Goal: Task Accomplishment & Management: Use online tool/utility

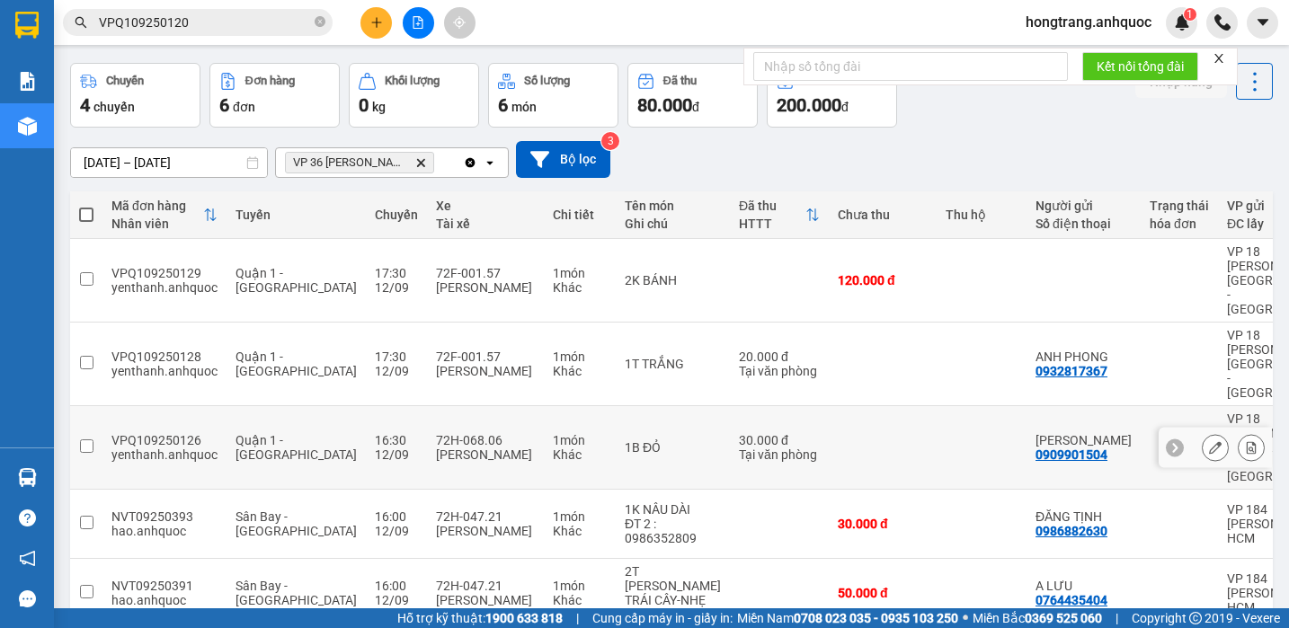
scroll to position [112, 0]
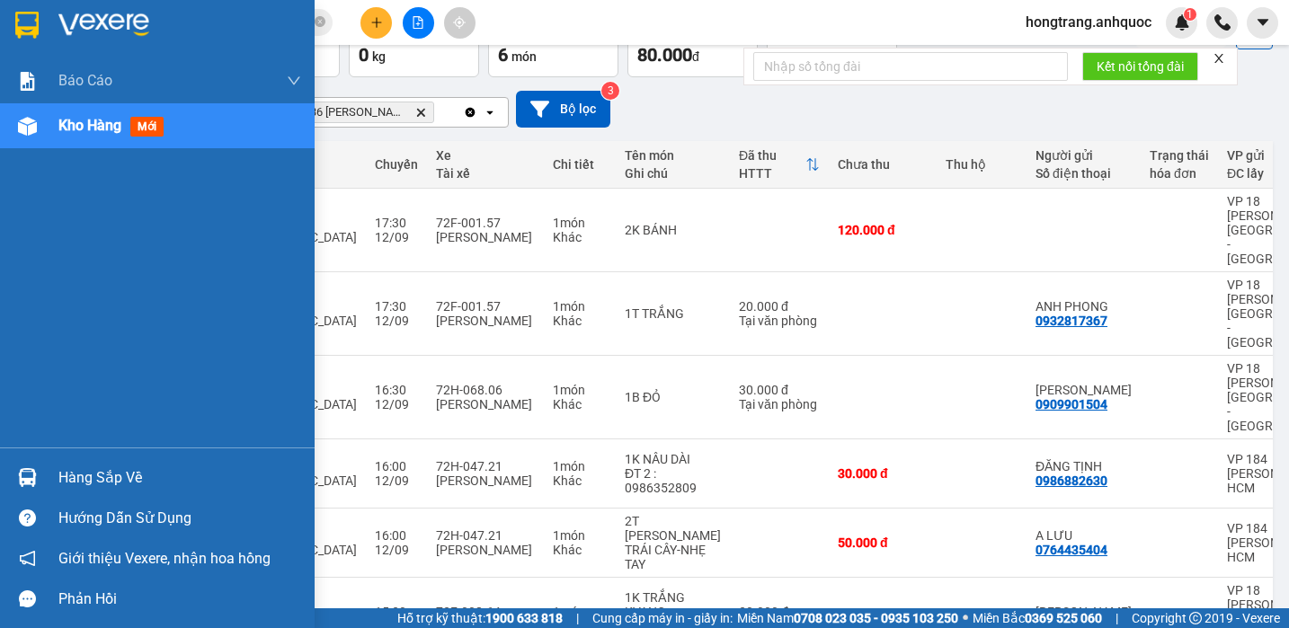
click at [36, 122] on img at bounding box center [27, 126] width 19 height 19
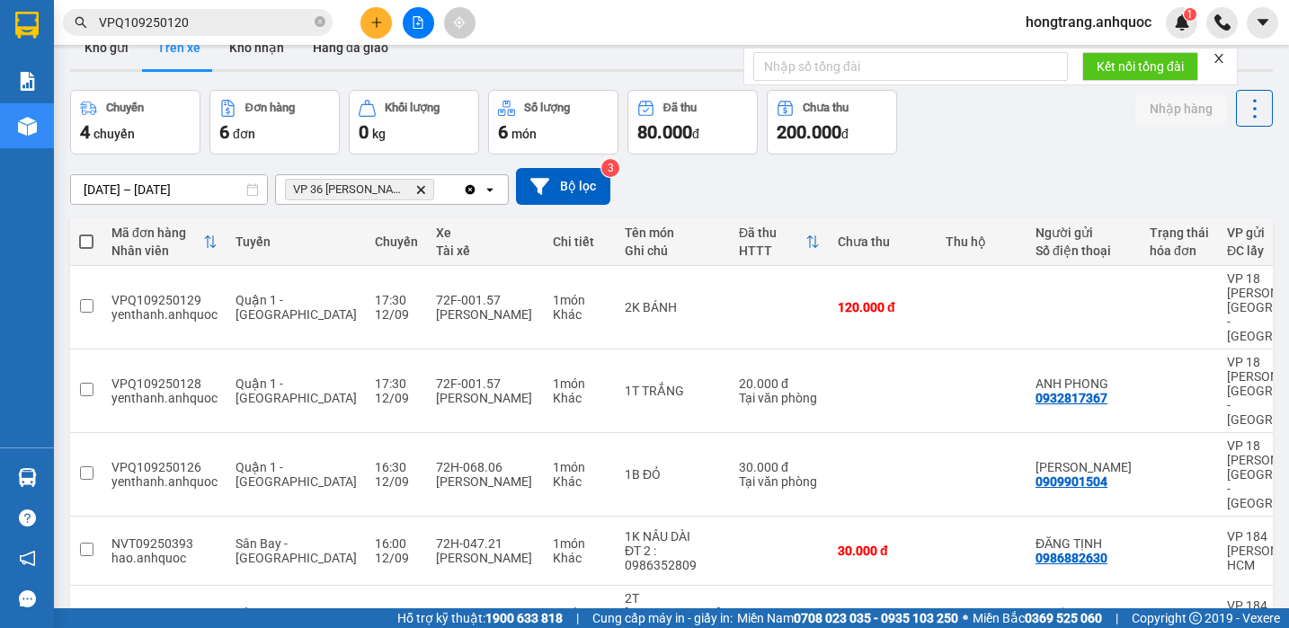
scroll to position [0, 0]
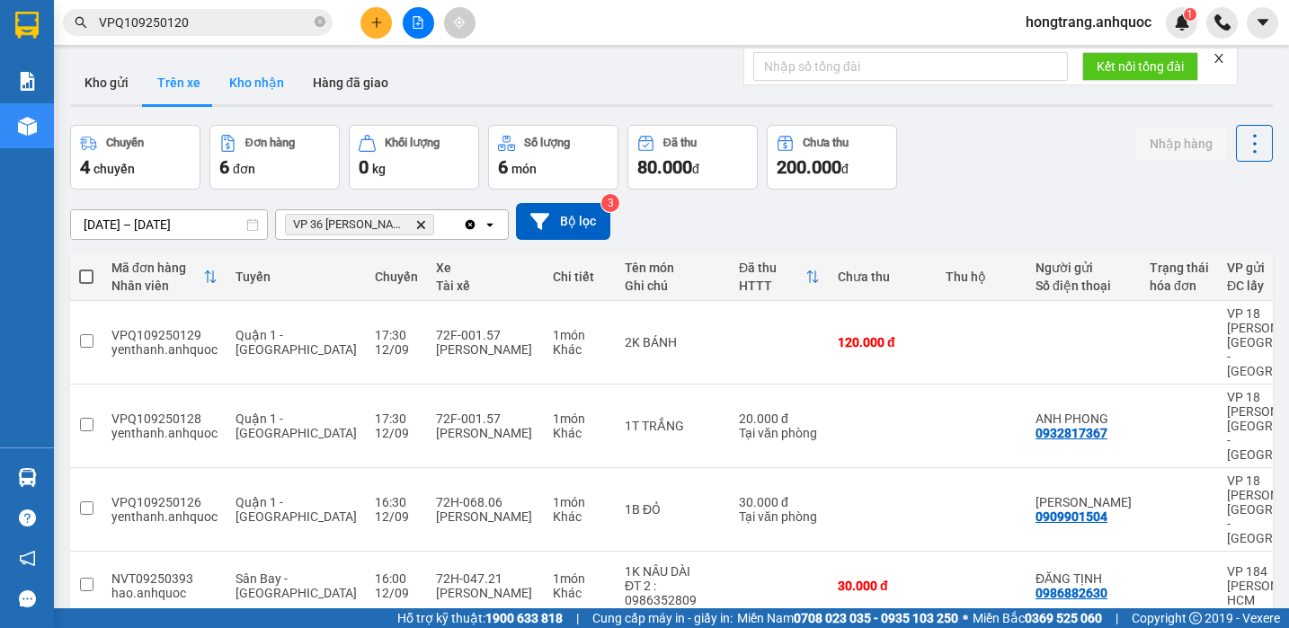
click at [254, 76] on button "Kho nhận" at bounding box center [257, 82] width 84 height 43
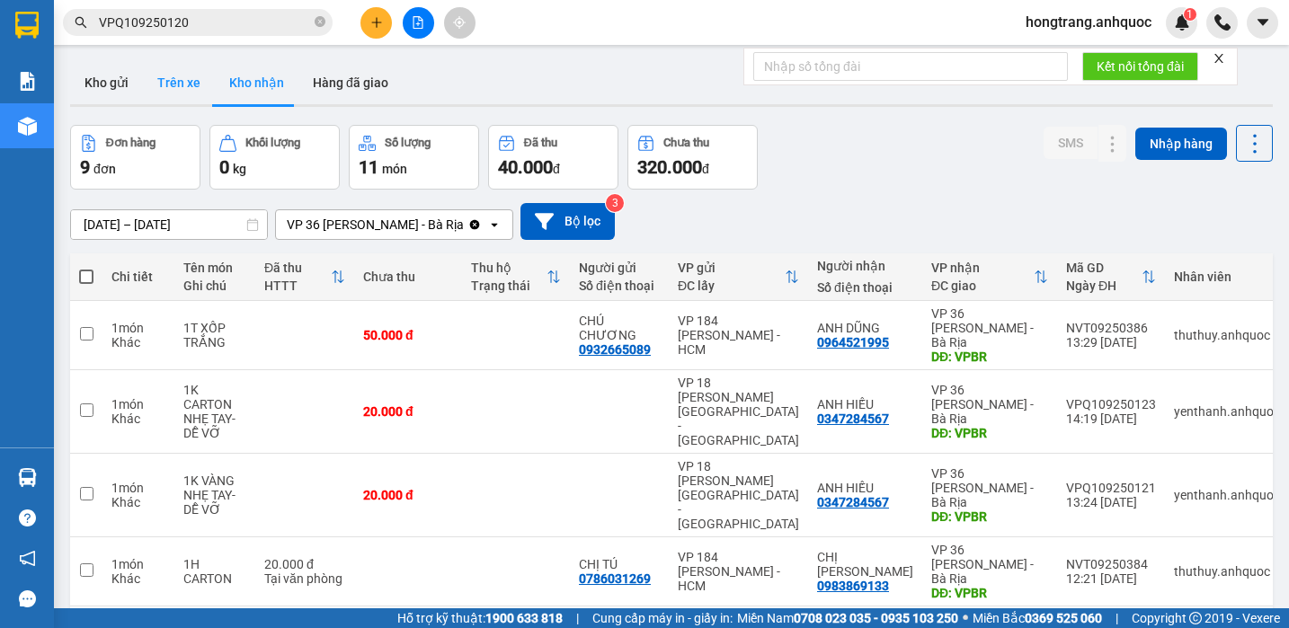
click at [173, 85] on button "Trên xe" at bounding box center [179, 82] width 72 height 43
type input "[DATE] – [DATE]"
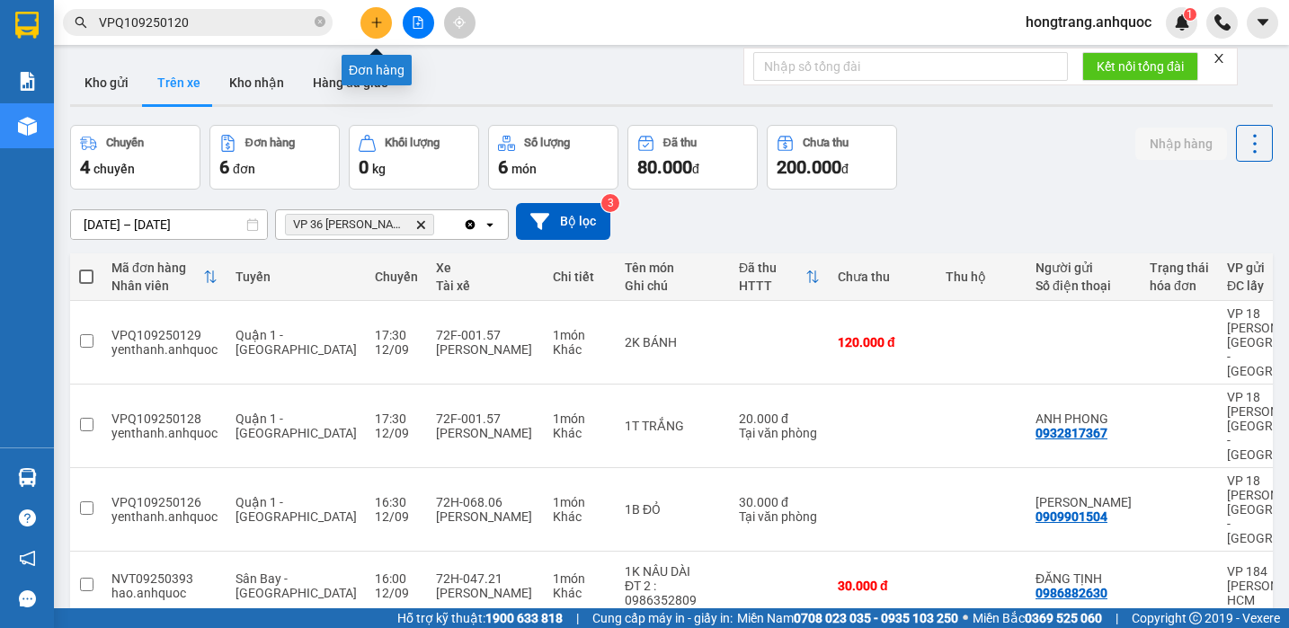
drag, startPoint x: 368, startPoint y: 6, endPoint x: 374, endPoint y: 24, distance: 19.0
click at [368, 7] on div at bounding box center [418, 22] width 135 height 31
click at [376, 28] on icon "plus" at bounding box center [376, 22] width 13 height 13
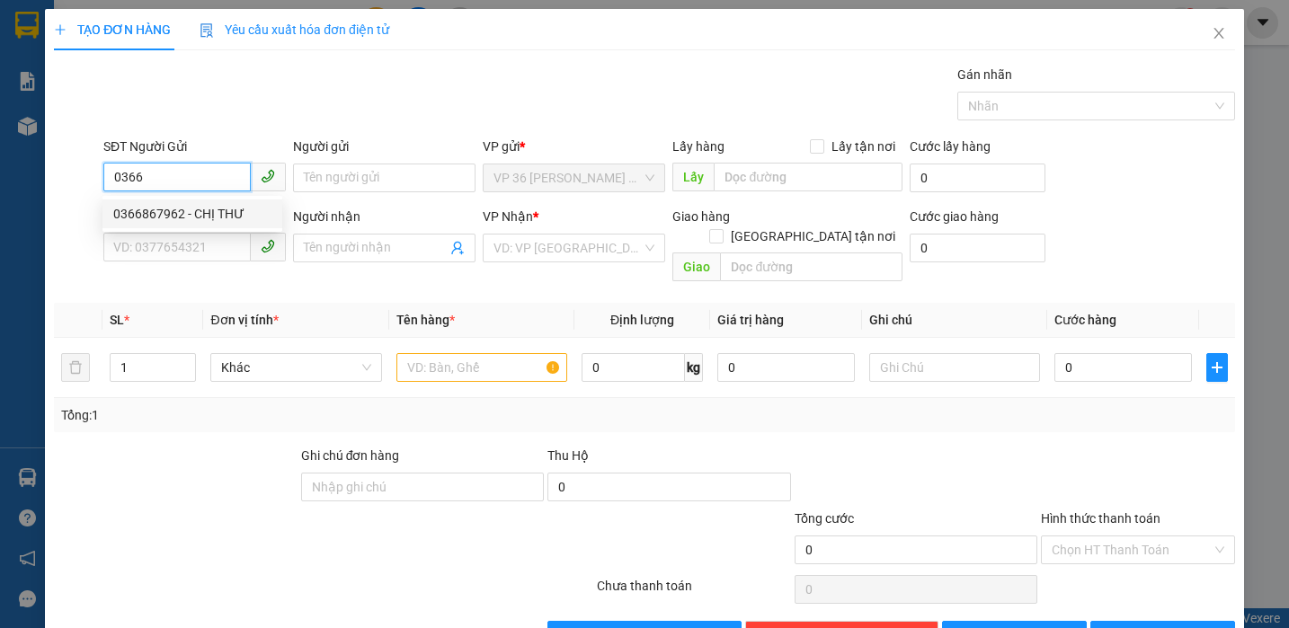
click at [189, 214] on div "0366867962 - CHỊ THƯ" at bounding box center [192, 214] width 158 height 20
type input "0366867962"
type input "CHỊ THƯ"
type input "0978242813"
type input "A HOÀN"
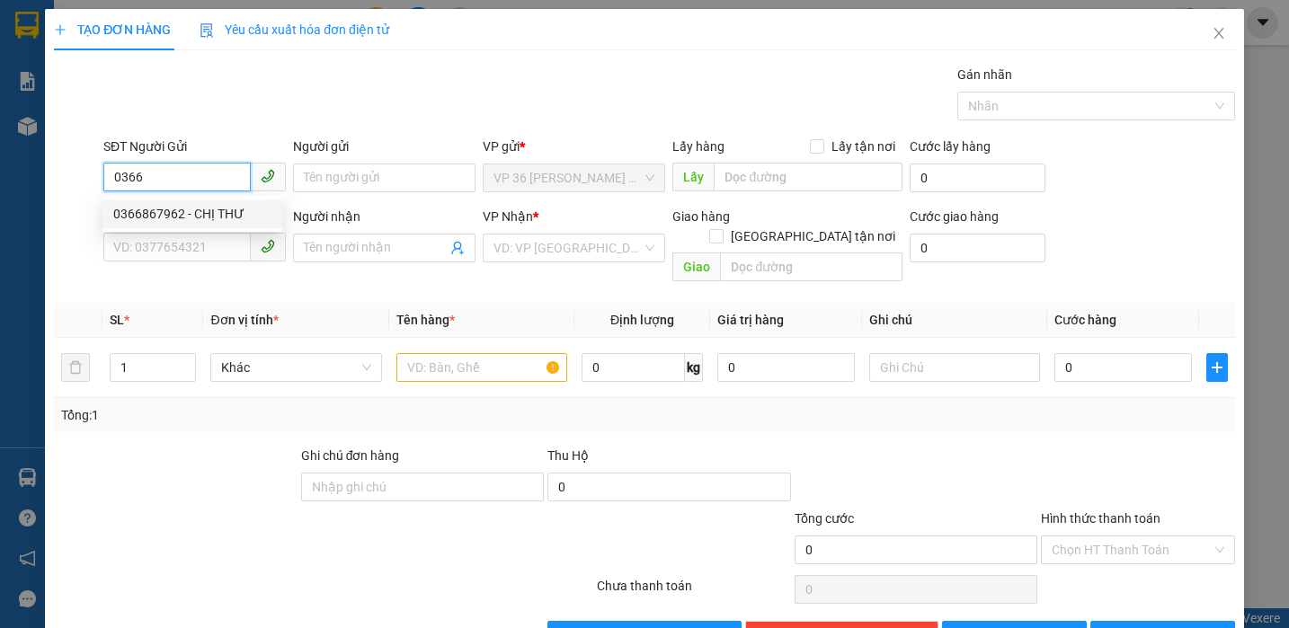
type input "VPNVT"
type input "20.000"
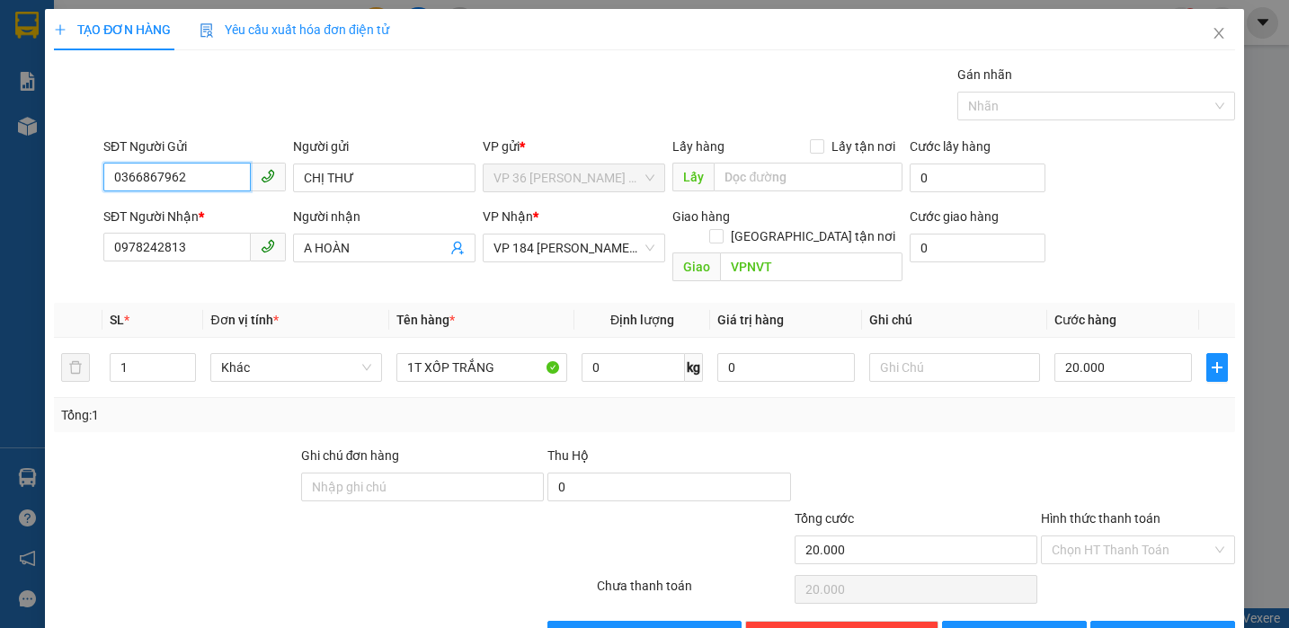
type input "0366867962"
click at [1091, 537] on input "Hình thức thanh toán" at bounding box center [1132, 550] width 160 height 27
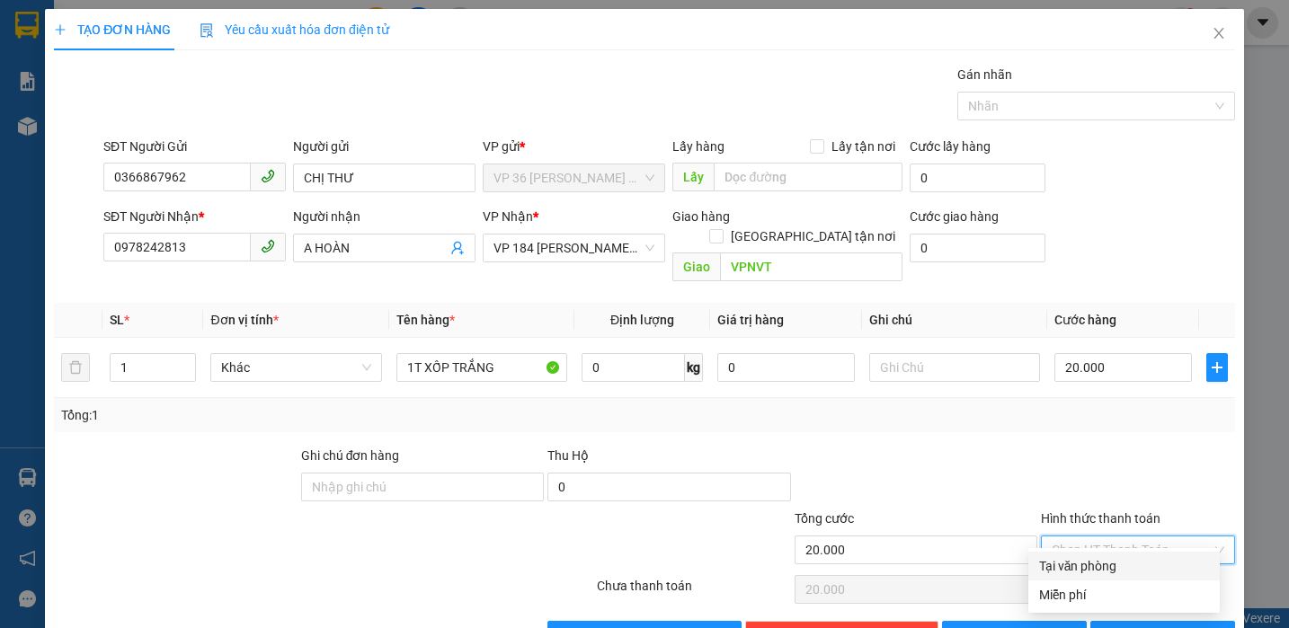
click at [1063, 561] on div "Tại văn phòng" at bounding box center [1124, 566] width 170 height 20
type input "0"
click at [1117, 627] on icon "printer" at bounding box center [1111, 634] width 13 height 13
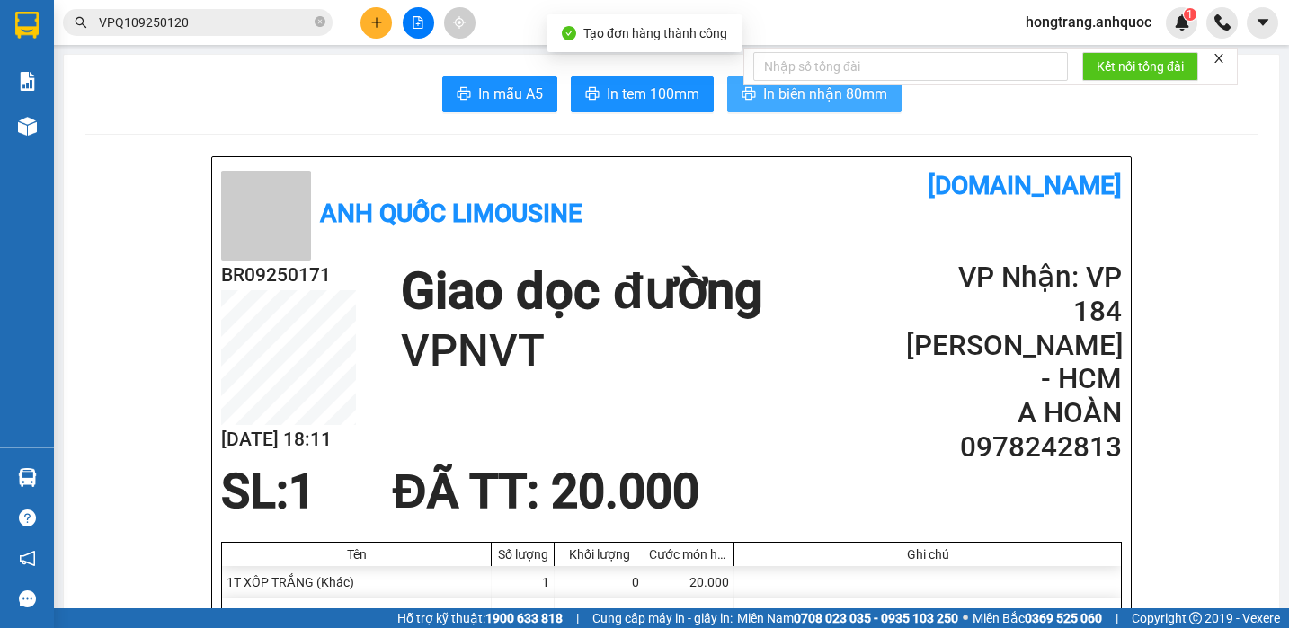
click at [782, 95] on span "In biên nhận 80mm" at bounding box center [825, 94] width 124 height 22
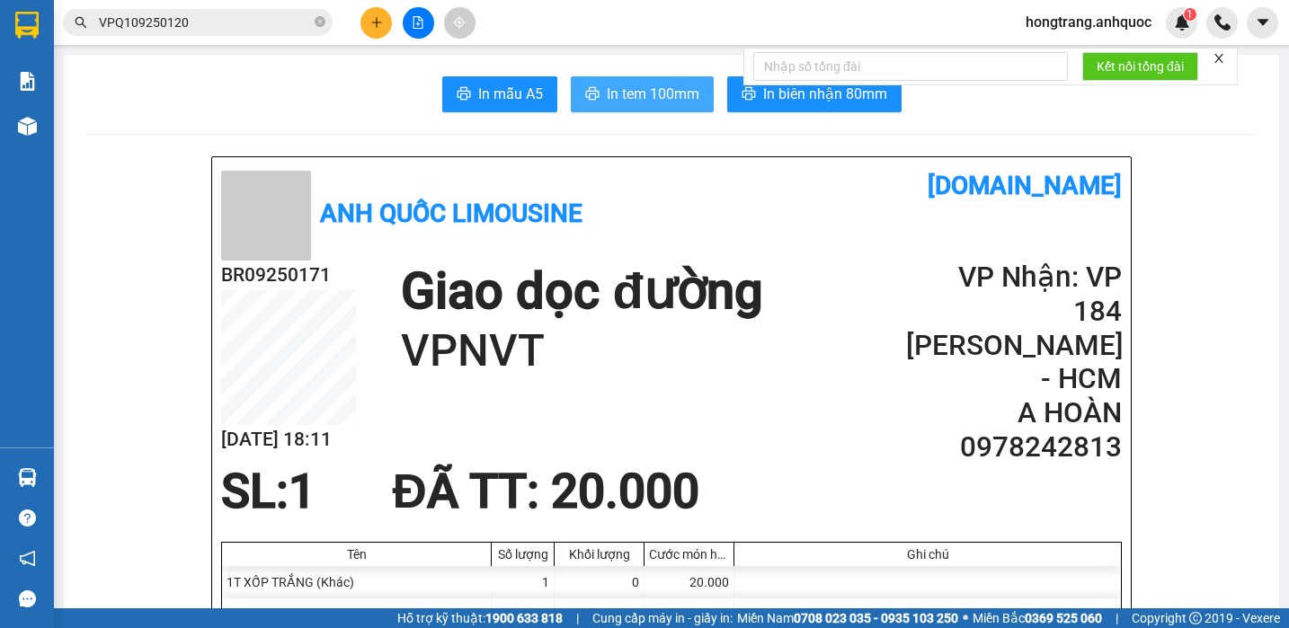
click at [622, 83] on span "In tem 100mm" at bounding box center [653, 94] width 93 height 22
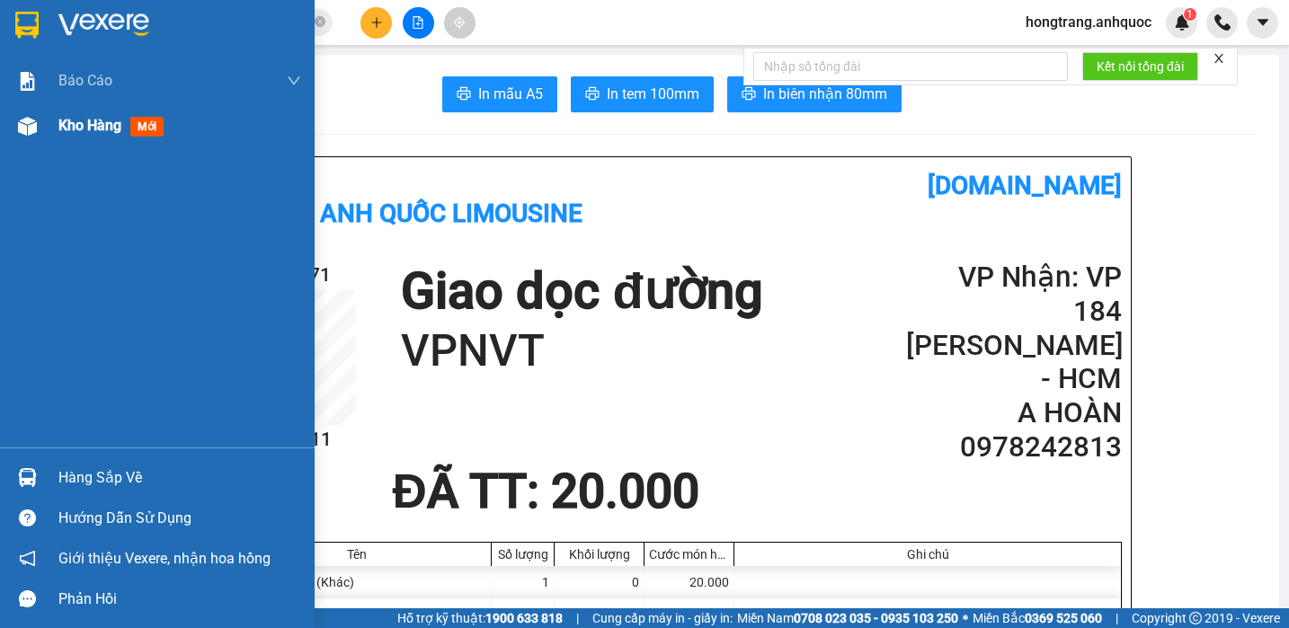
click at [35, 125] on img at bounding box center [27, 126] width 19 height 19
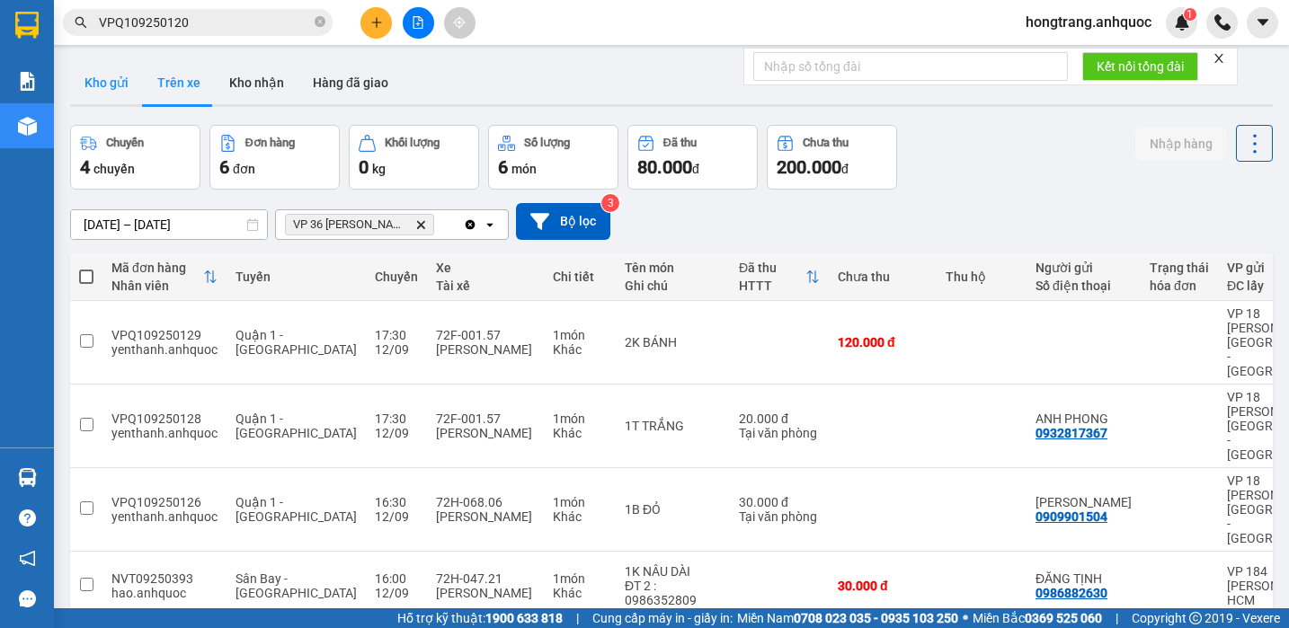
click at [96, 74] on button "Kho gửi" at bounding box center [106, 82] width 73 height 43
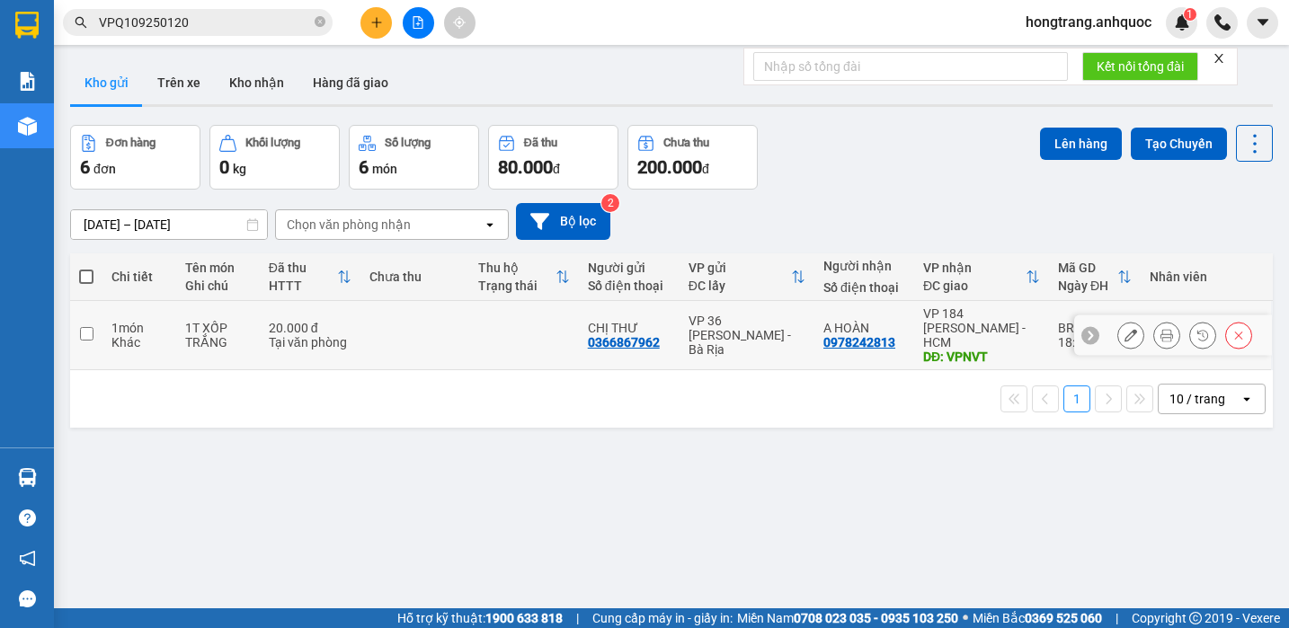
click at [93, 335] on td at bounding box center [86, 335] width 32 height 69
checkbox input "true"
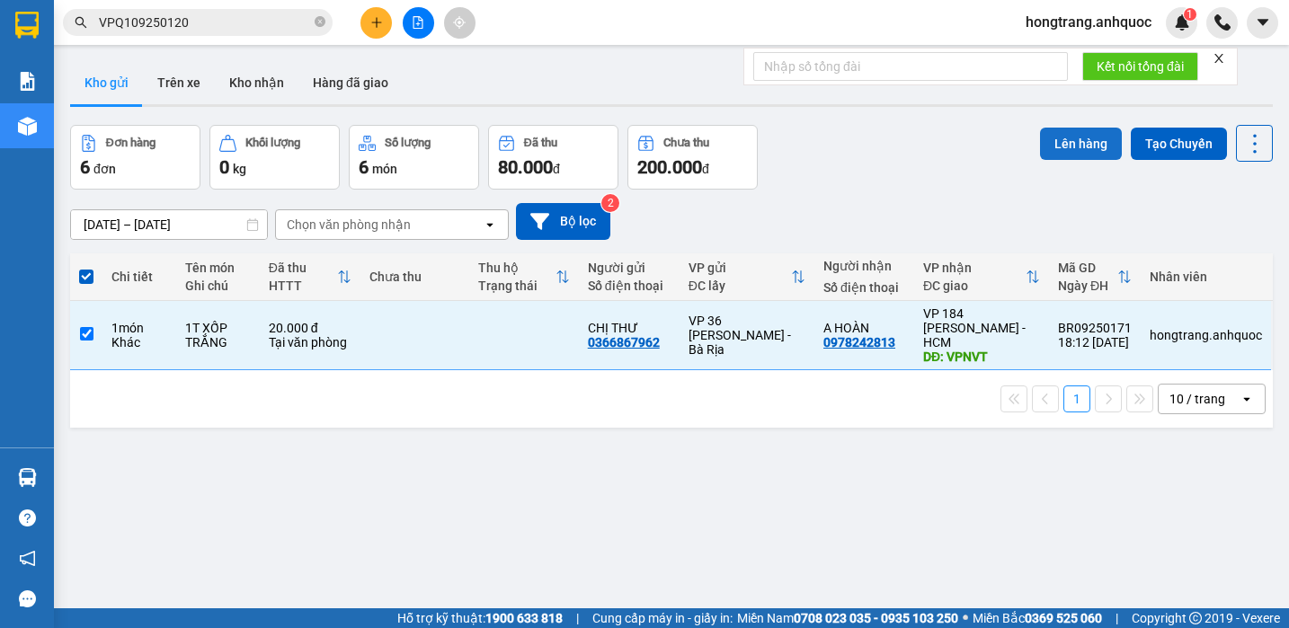
click at [1068, 149] on button "Lên hàng" at bounding box center [1081, 144] width 82 height 32
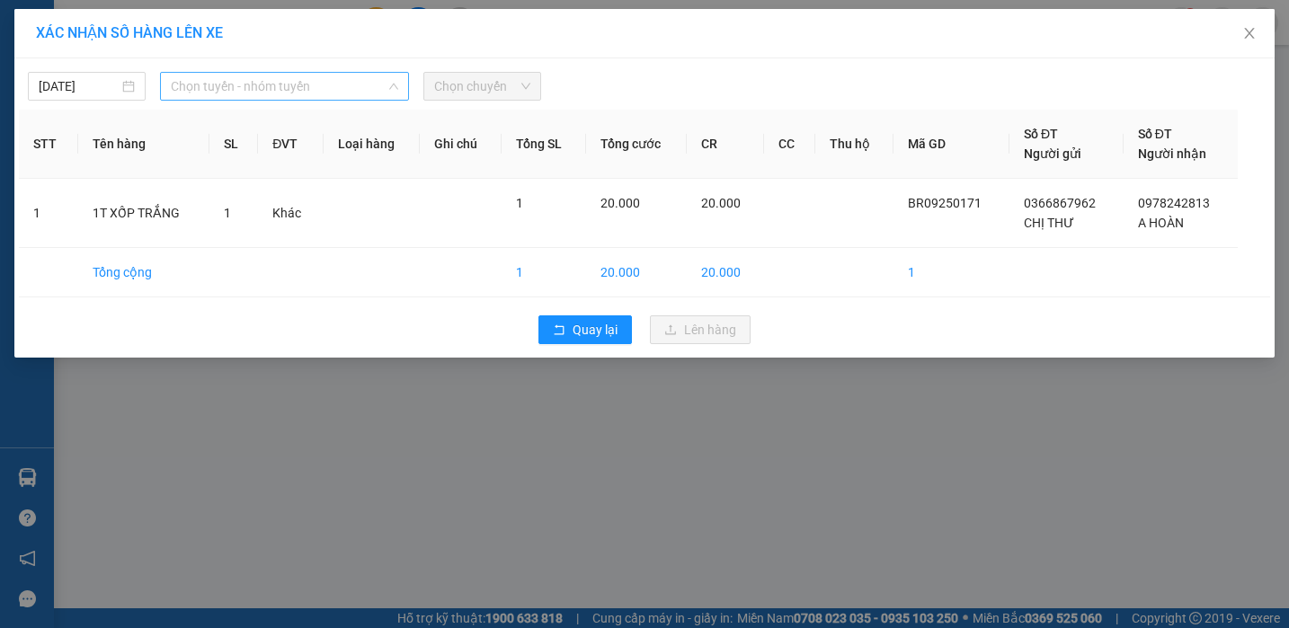
click at [268, 83] on span "Chọn tuyến - nhóm tuyến" at bounding box center [284, 86] width 227 height 27
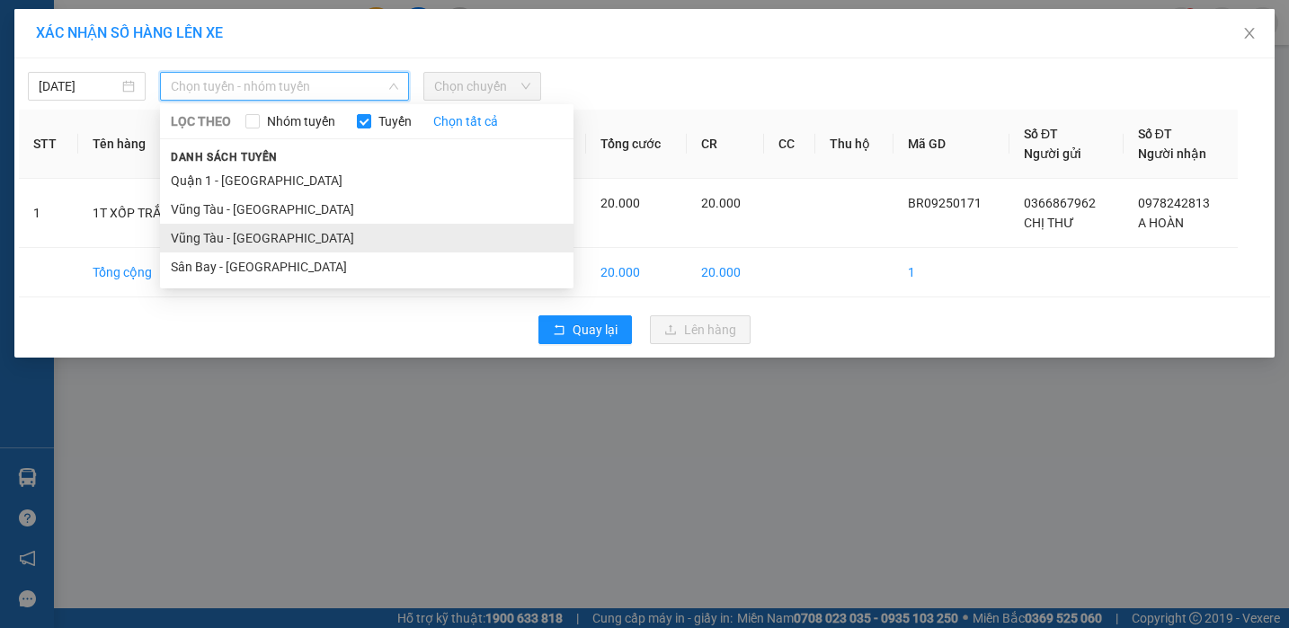
click at [228, 244] on li "Vũng Tàu - [GEOGRAPHIC_DATA]" at bounding box center [366, 238] width 413 height 29
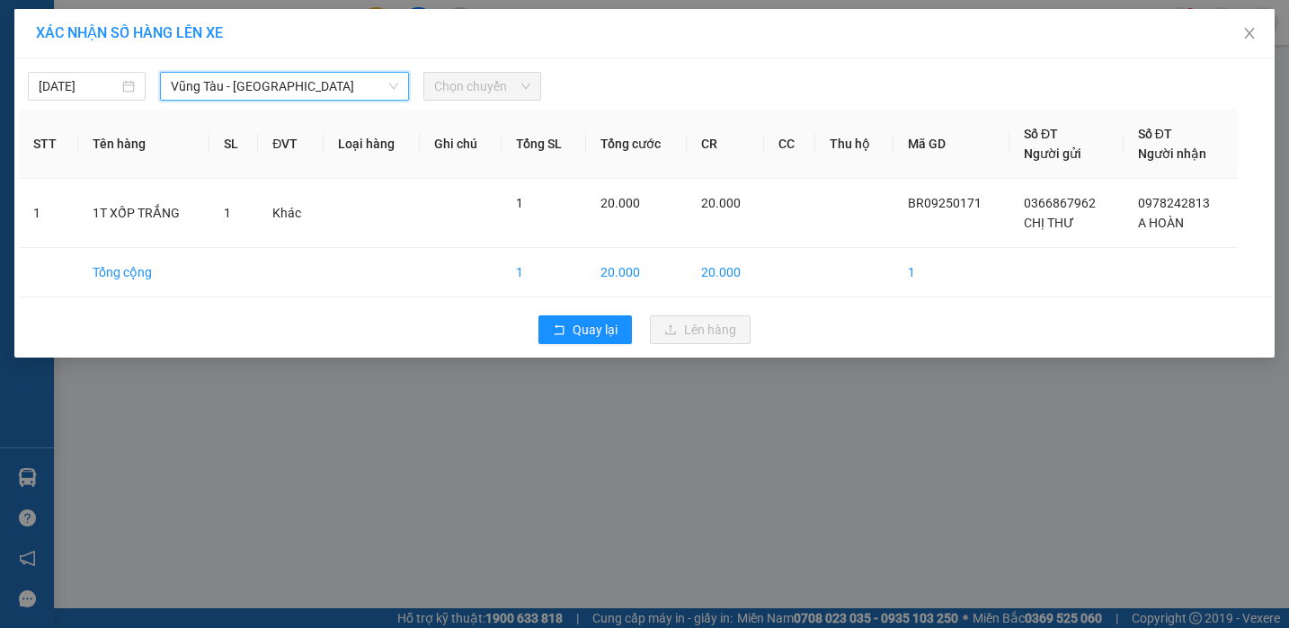
click at [494, 84] on span "Chọn chuyến" at bounding box center [482, 86] width 96 height 27
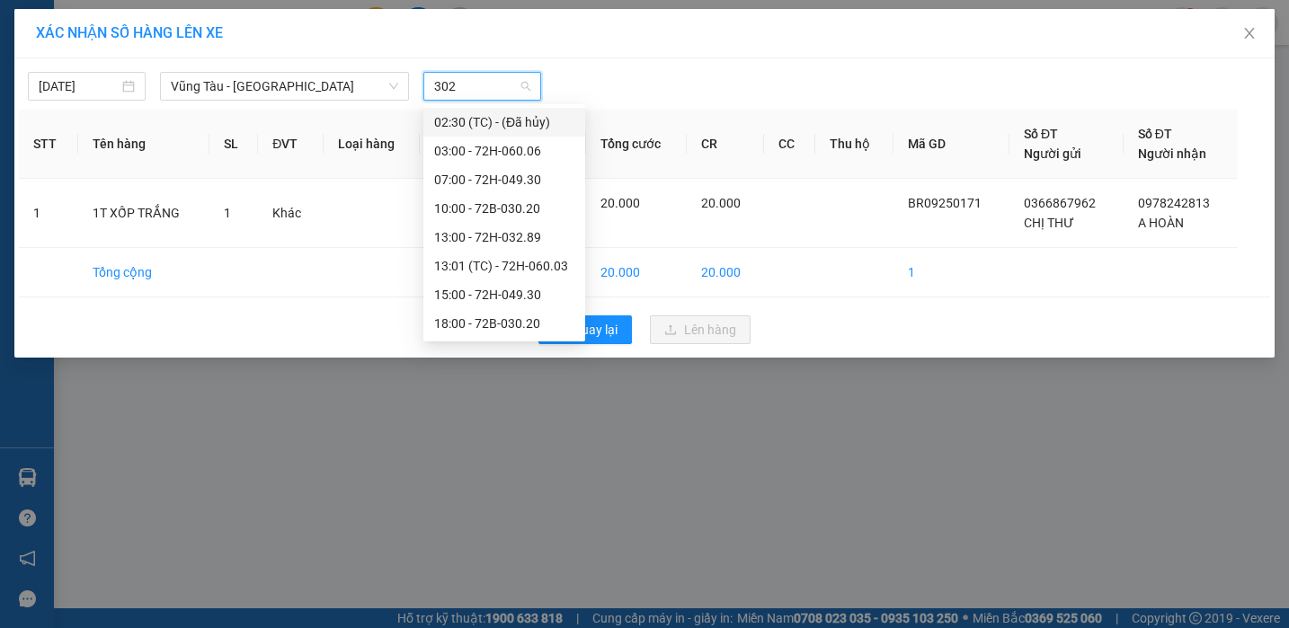
type input "3020"
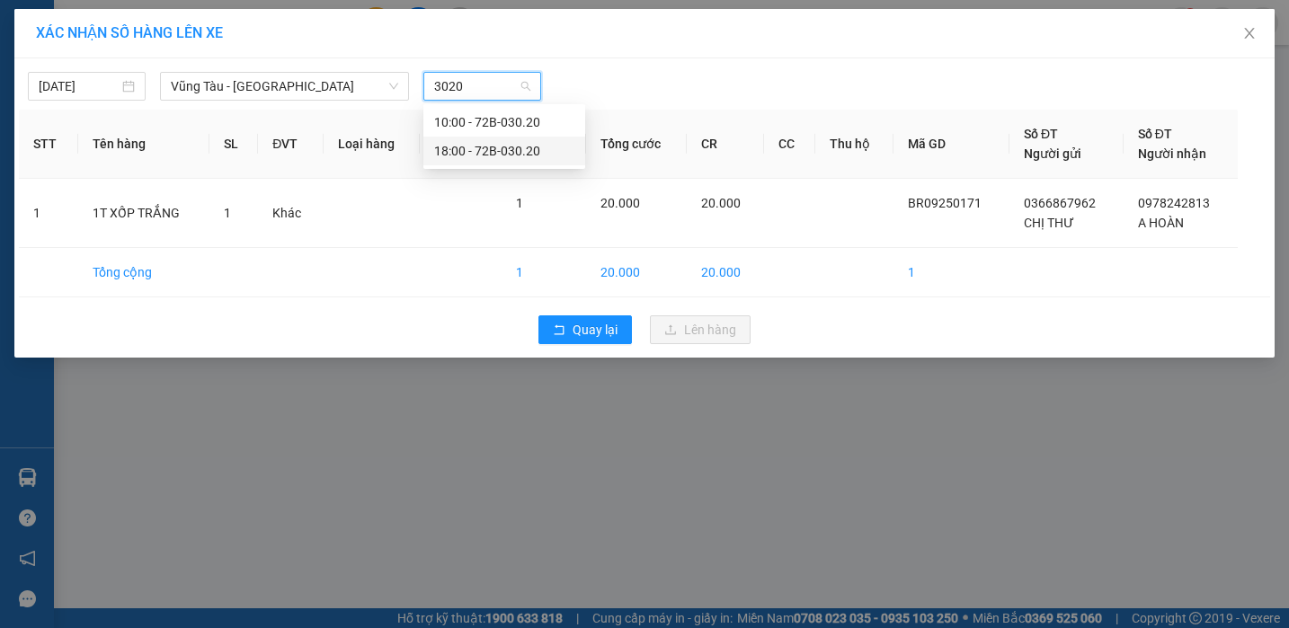
click at [490, 154] on div "18:00 - 72B-030.20" at bounding box center [504, 151] width 140 height 20
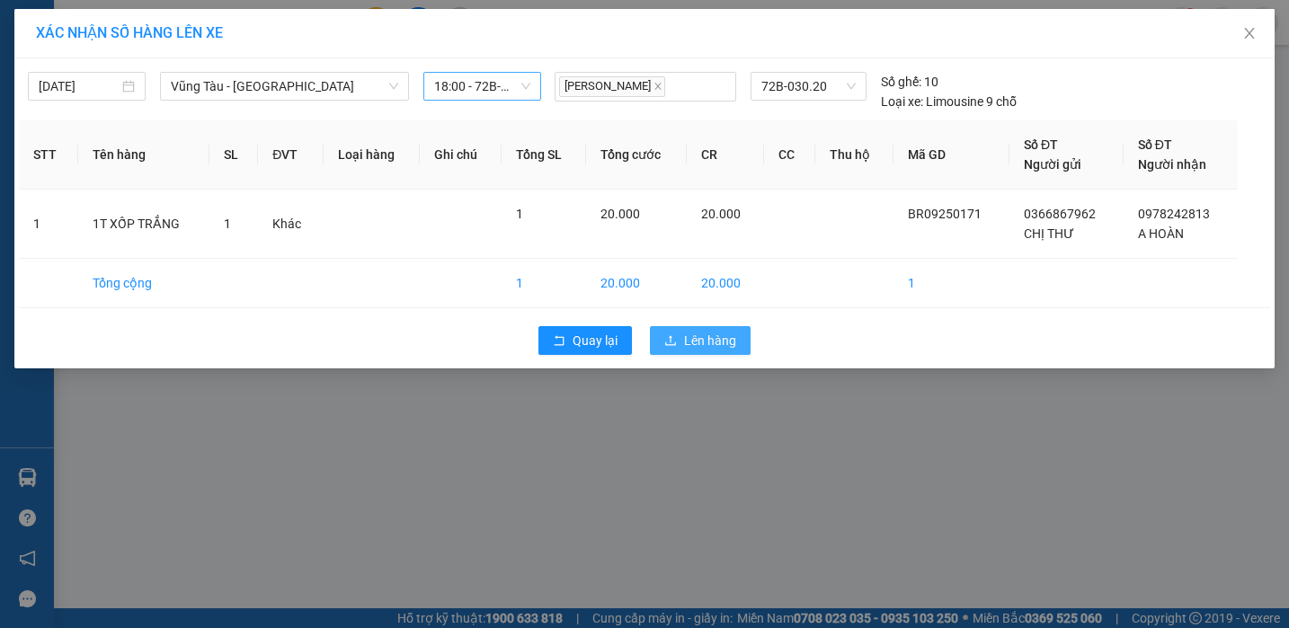
click at [701, 350] on span "Lên hàng" at bounding box center [710, 341] width 52 height 20
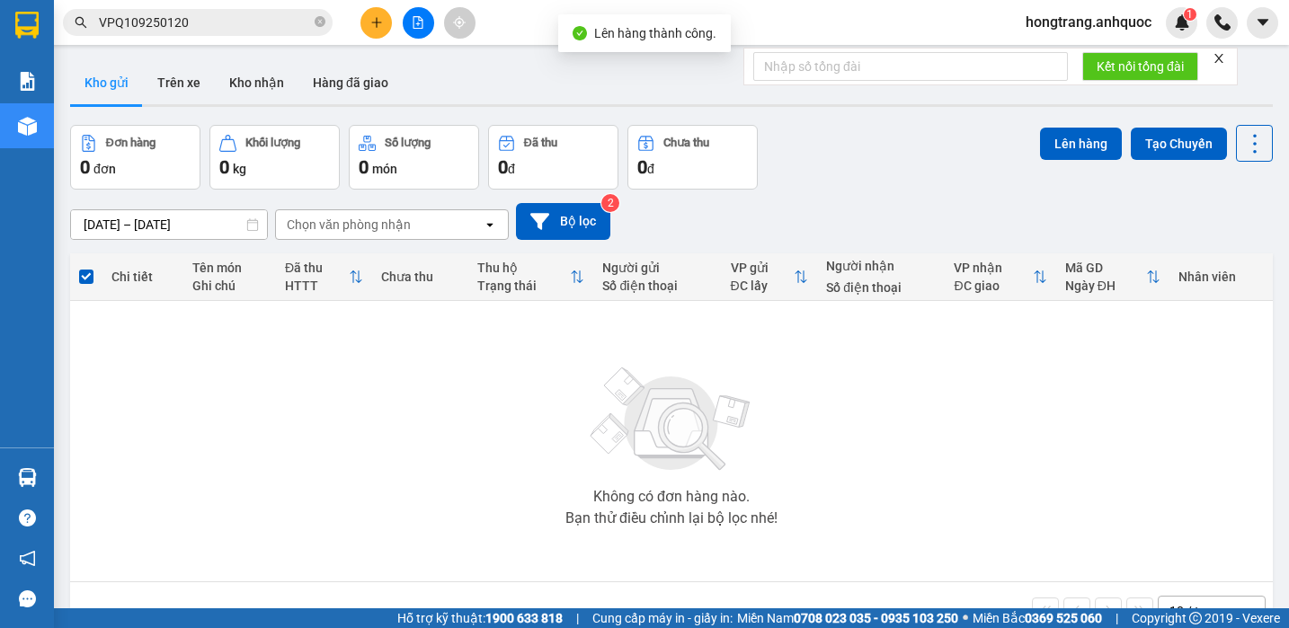
click at [410, 20] on button at bounding box center [418, 22] width 31 height 31
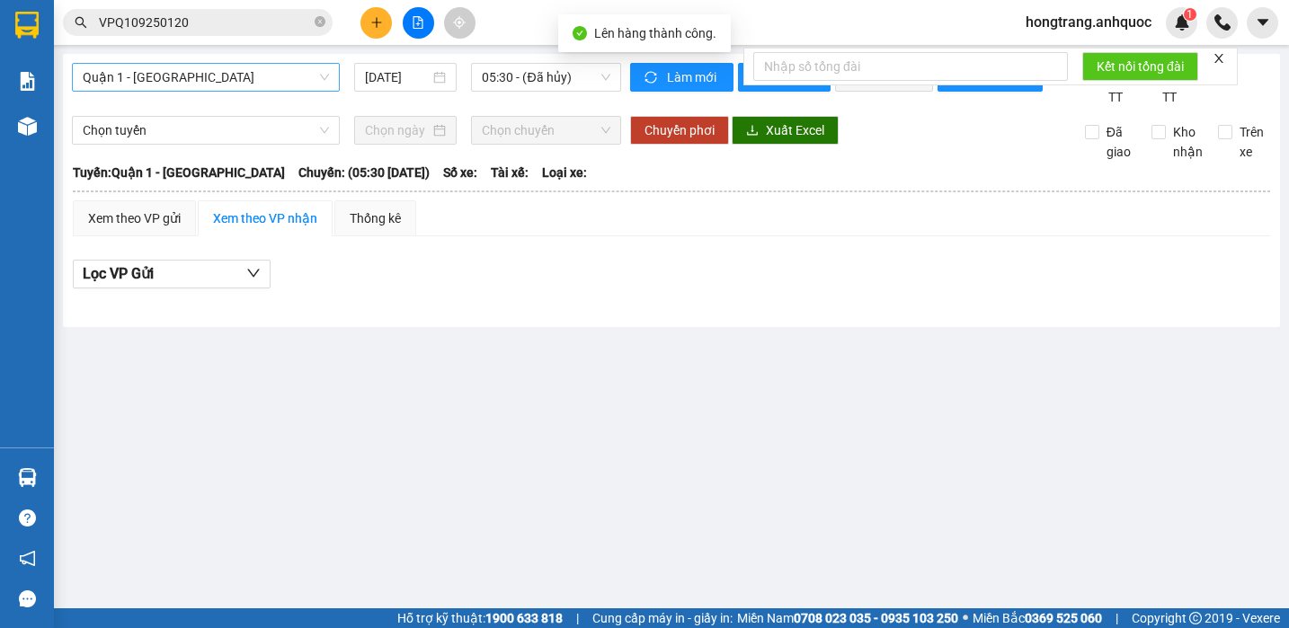
click at [156, 70] on span "Quận 1 - [GEOGRAPHIC_DATA]" at bounding box center [206, 77] width 246 height 27
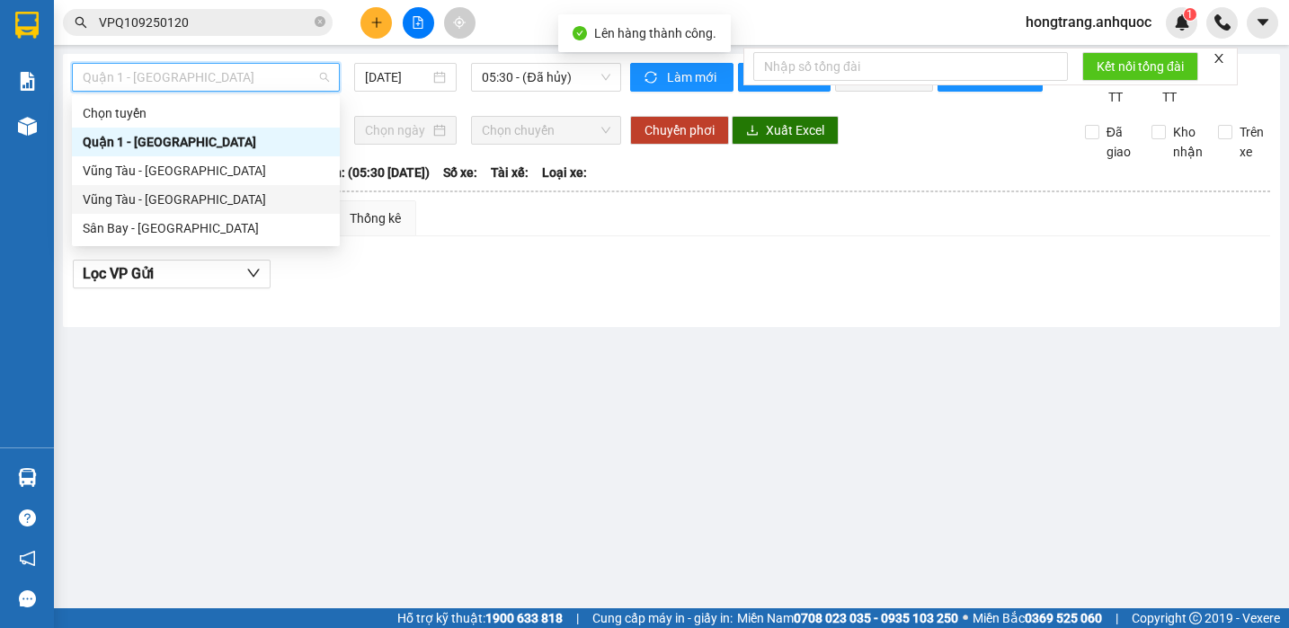
click at [137, 203] on div "Vũng Tàu - [GEOGRAPHIC_DATA]" at bounding box center [206, 200] width 246 height 20
type input "[DATE]"
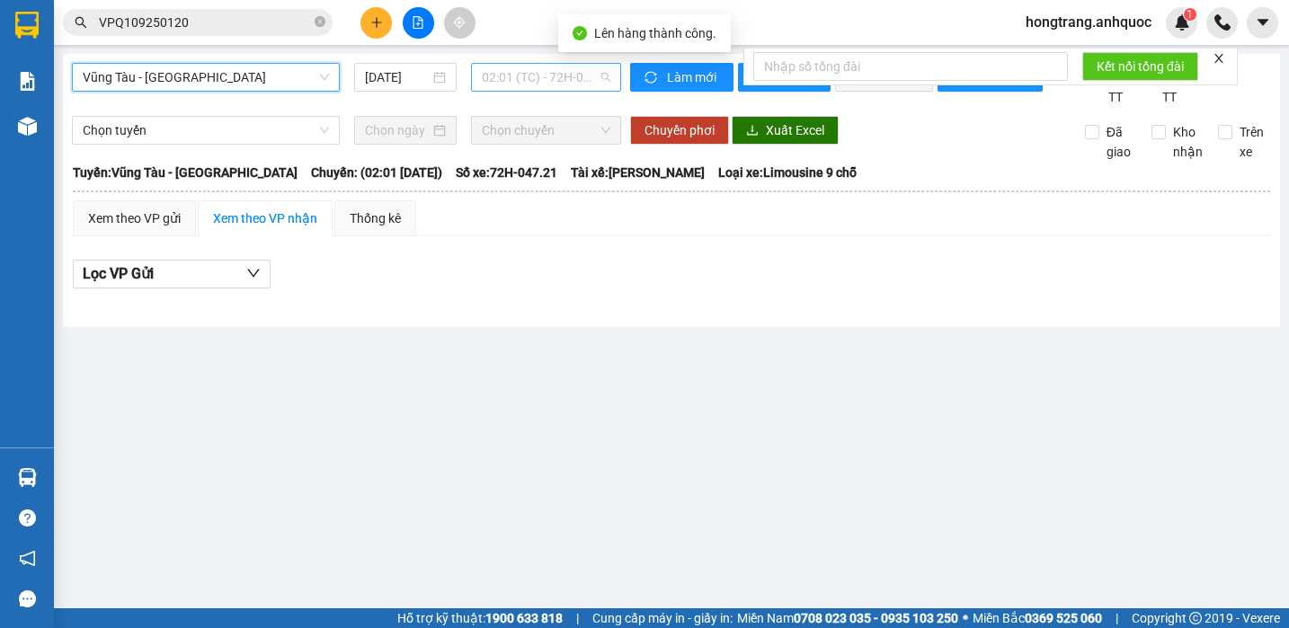
click at [511, 64] on span "02:01 (TC) - 72H-047.21" at bounding box center [546, 77] width 129 height 27
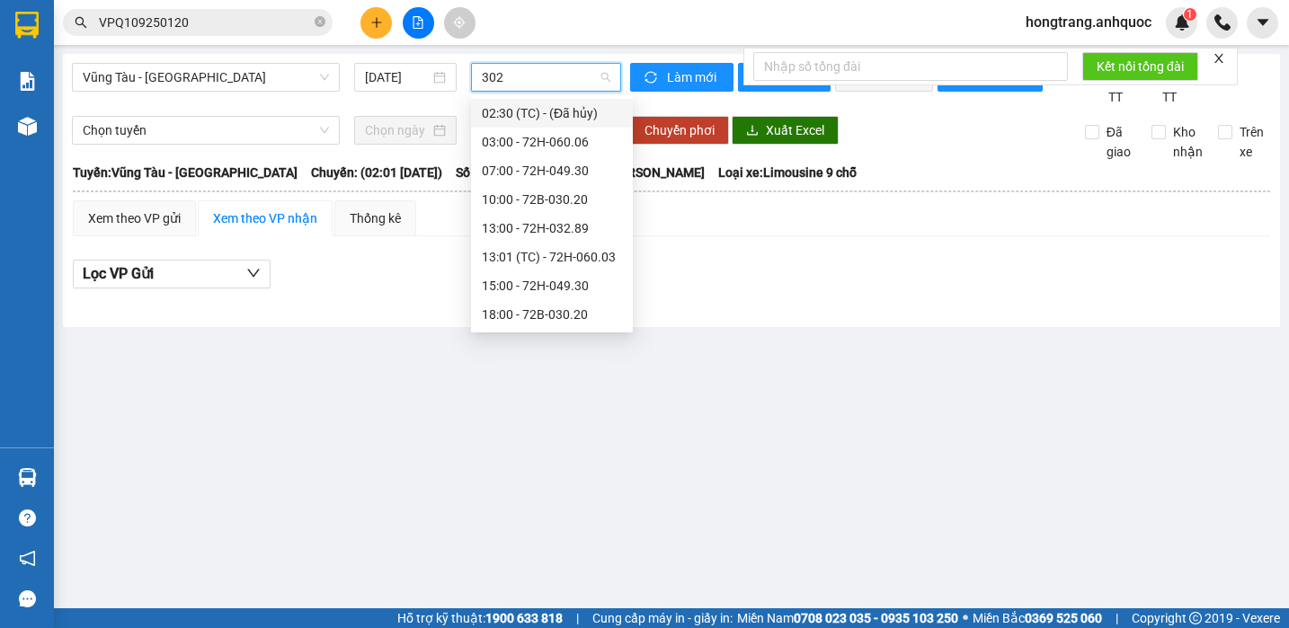
type input "3020"
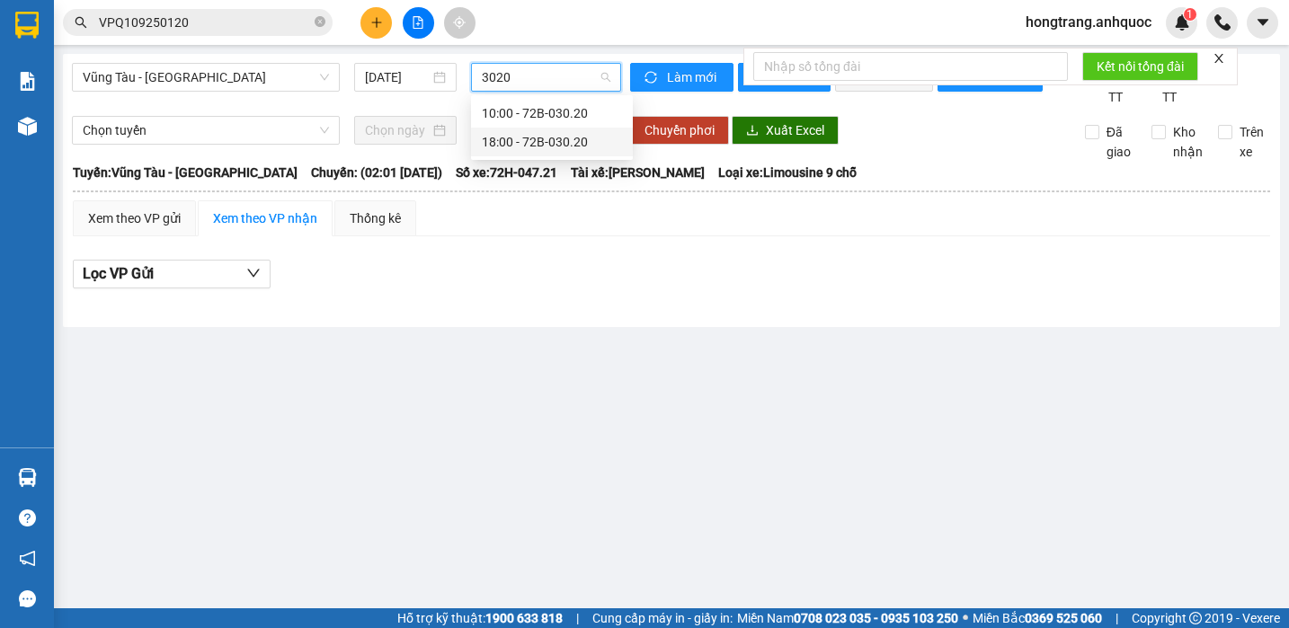
click at [529, 143] on div "18:00 - 72B-030.20" at bounding box center [552, 142] width 140 height 20
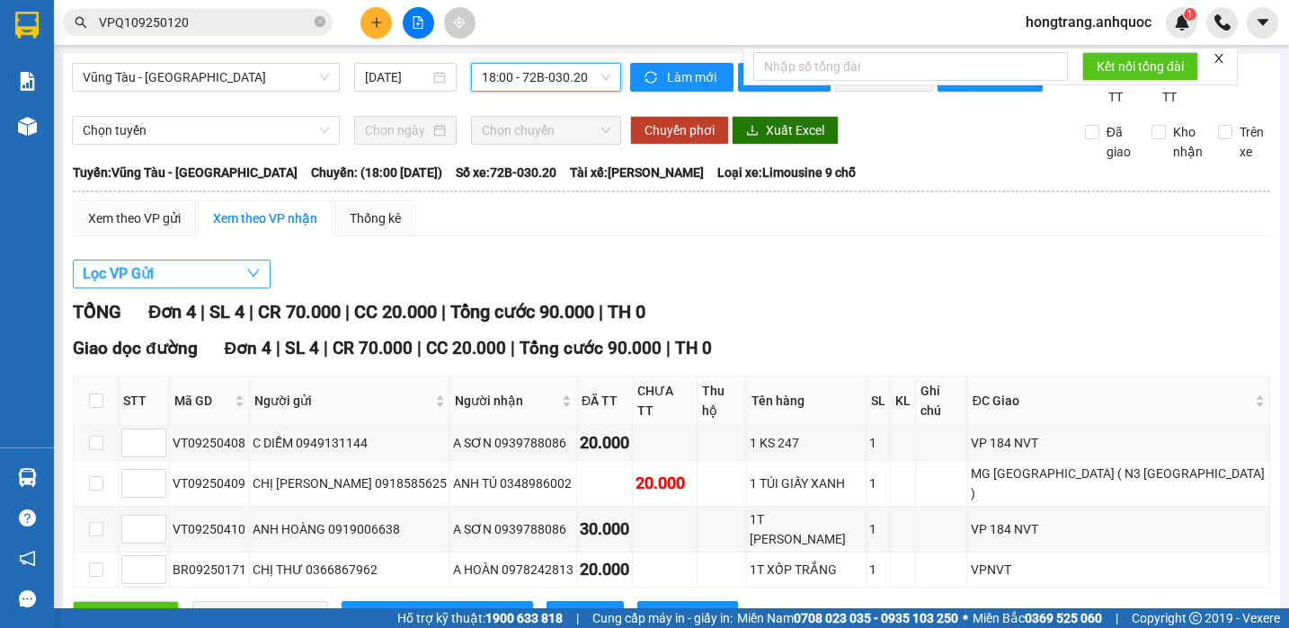
click at [176, 289] on button "Lọc VP Gửi" at bounding box center [172, 274] width 198 height 29
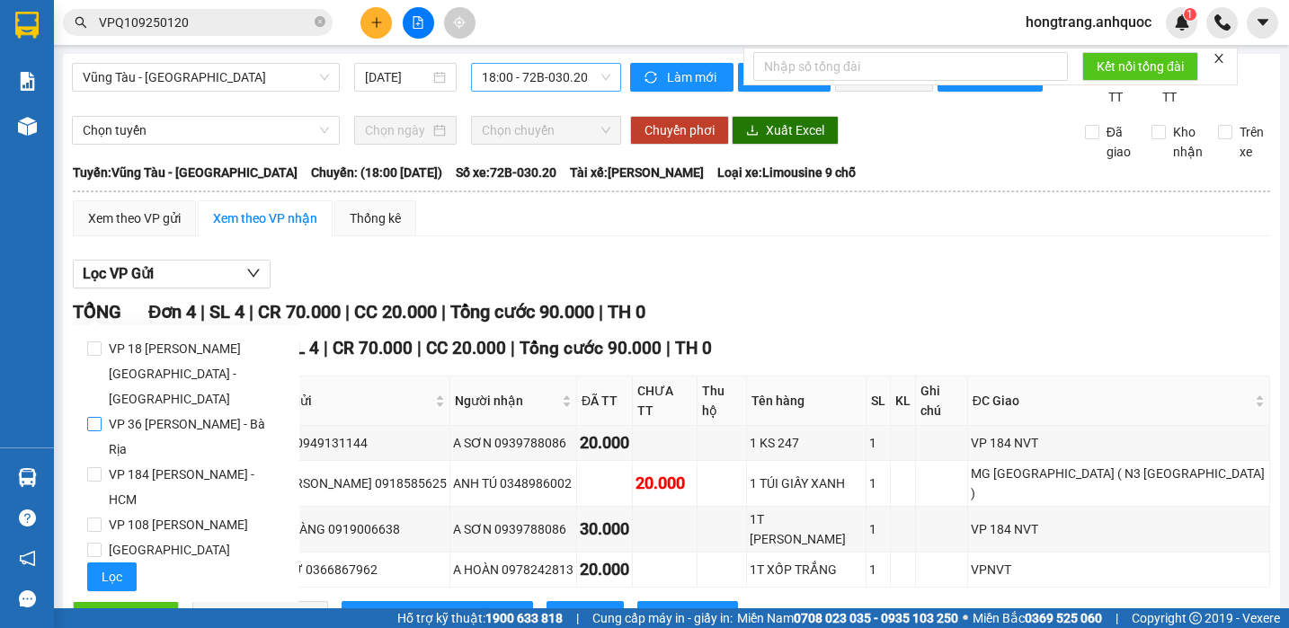
click at [146, 412] on span "VP 36 [PERSON_NAME] - Bà Rịa" at bounding box center [193, 437] width 183 height 50
click at [102, 417] on input "VP 36 [PERSON_NAME] - Bà Rịa" at bounding box center [94, 424] width 14 height 14
checkbox input "true"
click at [117, 567] on span "Lọc" at bounding box center [112, 577] width 21 height 20
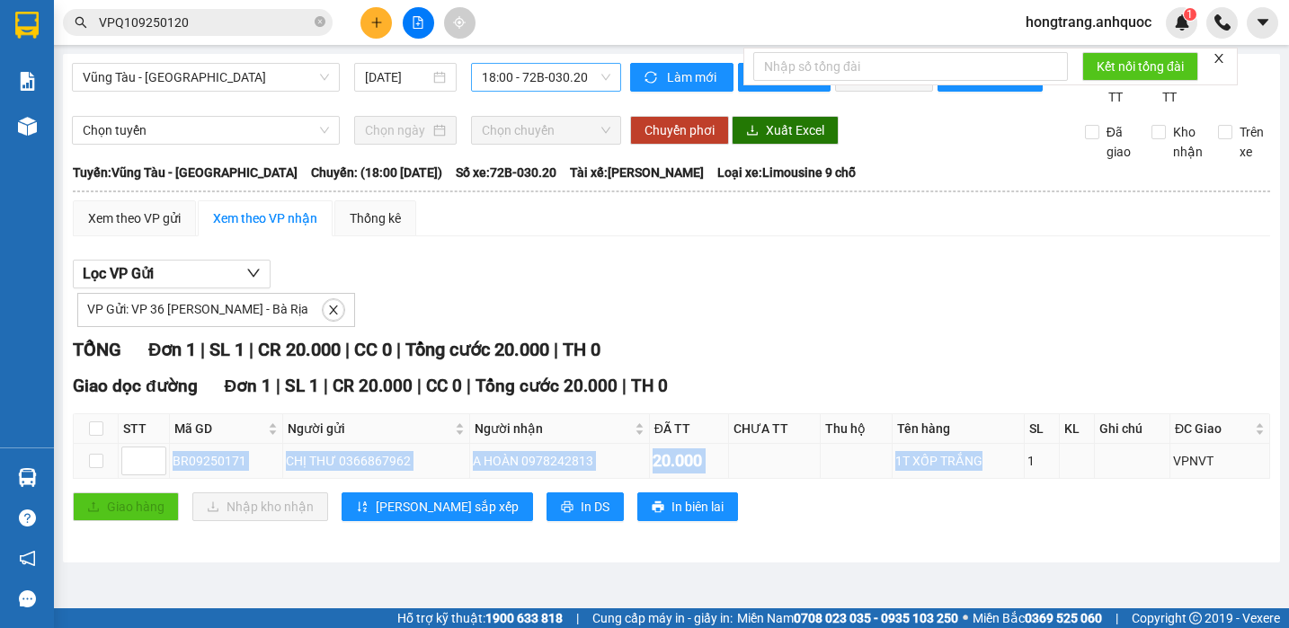
drag, startPoint x: 174, startPoint y: 485, endPoint x: 987, endPoint y: 479, distance: 812.6
click at [987, 479] on tr "BR09250171 CHỊ THƯ 0366867962 A HOÀN 0978242813 20.000 1T XỐP TRẮNG 1 VPNVT" at bounding box center [672, 461] width 1196 height 35
copy tr "BR09250171 CHỊ THƯ 0366867962 A HOÀN 0978242813 20.000 1T XỐP TRẮNG"
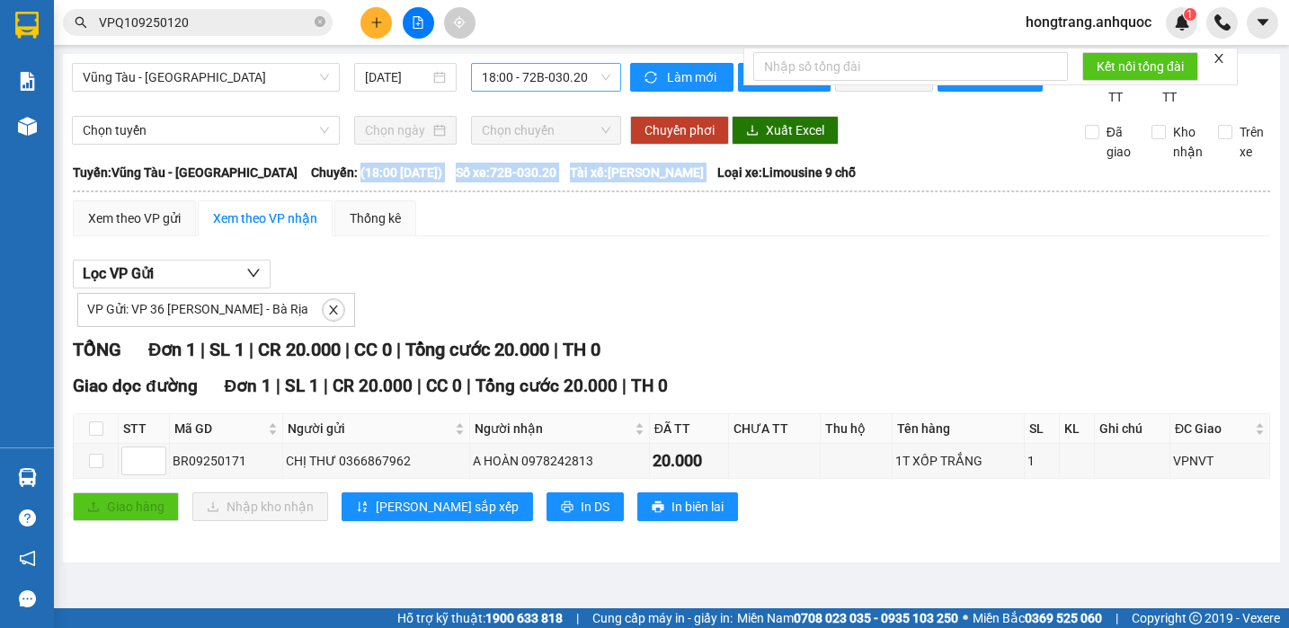
copy div "(18:00 [DATE]) Số xe: 72B-030.20 Tài xế: [PERSON_NAME]"
drag, startPoint x: 302, startPoint y: 190, endPoint x: 724, endPoint y: 195, distance: 422.5
click at [724, 182] on div "Tuyến: Vũng Tàu - [GEOGRAPHIC_DATA]: (18:00 [DATE]) Số xe: 72B-030.20 Tài xế: […" at bounding box center [671, 173] width 1197 height 20
click at [981, 257] on div "Xem theo VP gửi Xem theo VP nhận Thống kê Lọc VP Gửi VP Gửi: VP 36 [PERSON_NAM…" at bounding box center [671, 371] width 1197 height 343
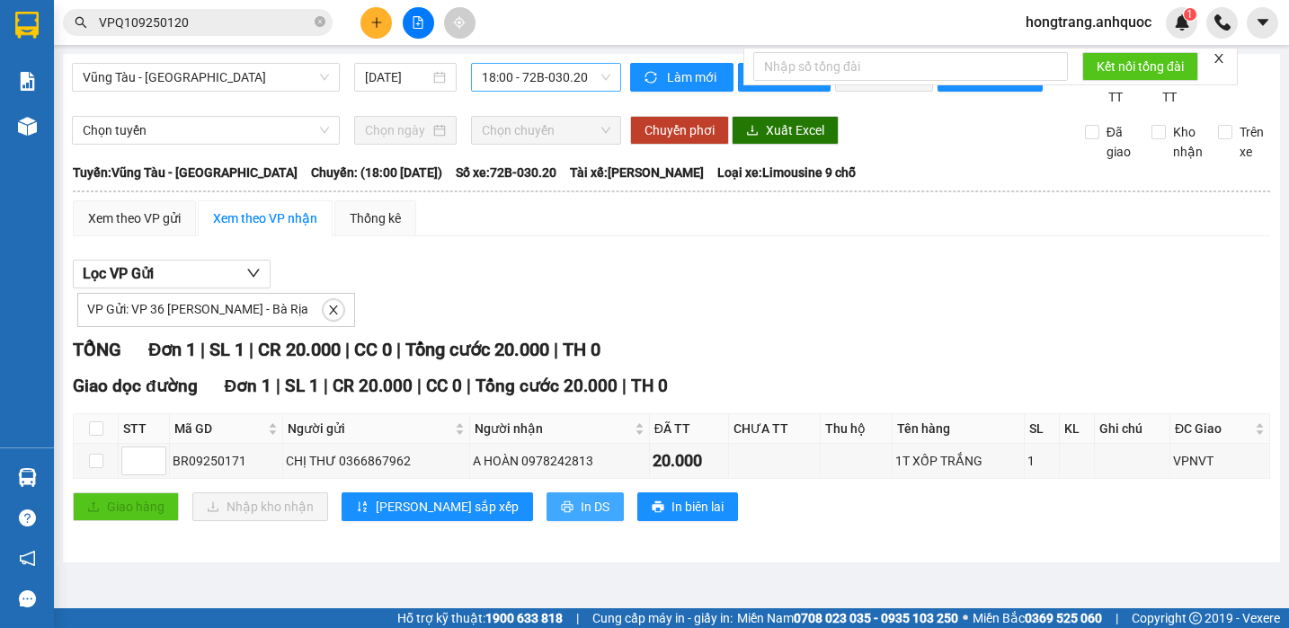
click at [581, 517] on span "In DS" at bounding box center [595, 507] width 29 height 20
